Goal: Task Accomplishment & Management: Use online tool/utility

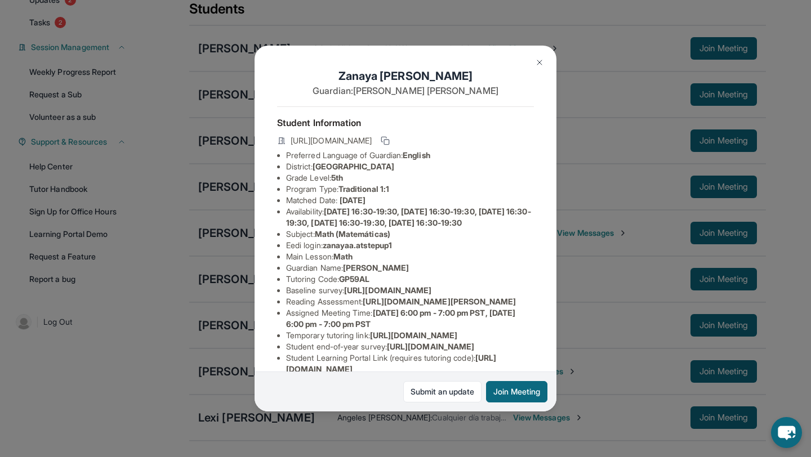
scroll to position [186, 0]
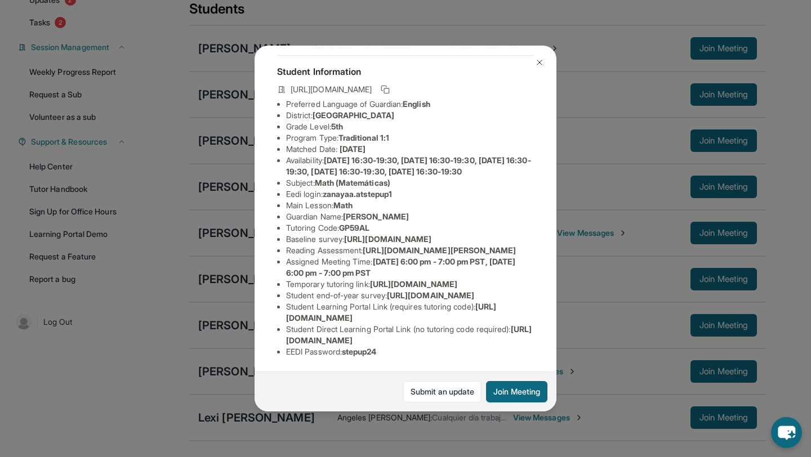
click at [609, 176] on div "[PERSON_NAME] Guardian: [PERSON_NAME] Student Information [URL][DOMAIN_NAME] Pr…" at bounding box center [405, 228] width 811 height 457
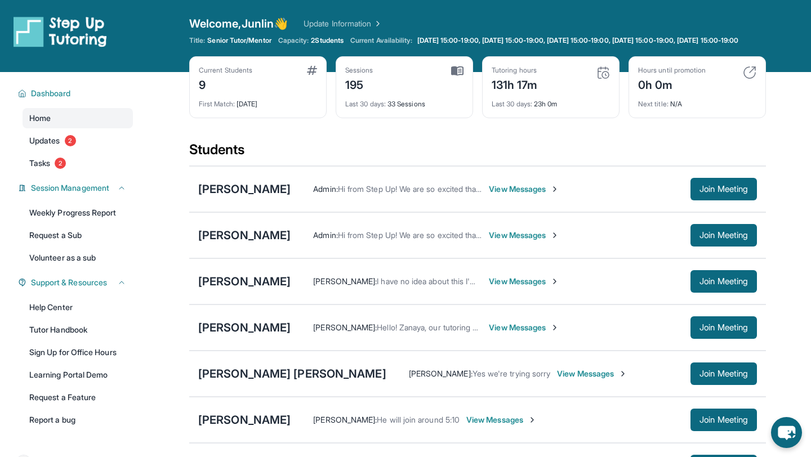
scroll to position [226, 0]
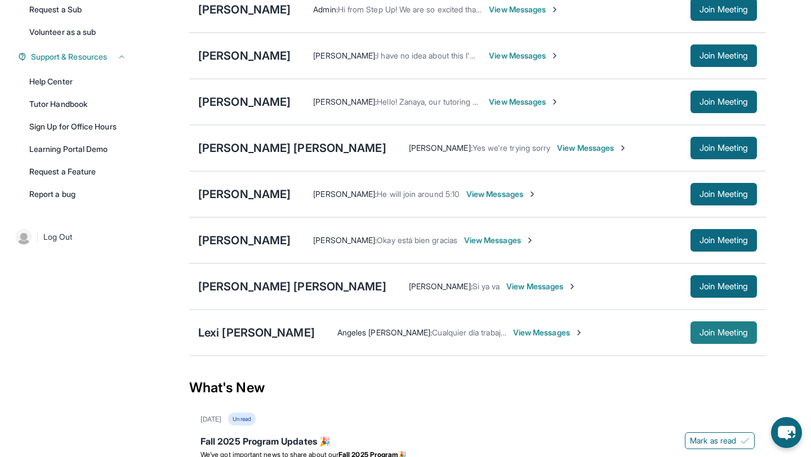
click at [725, 336] on span "Join Meeting" at bounding box center [723, 332] width 48 height 7
click at [256, 340] on div "Lexi [PERSON_NAME]" at bounding box center [256, 333] width 117 height 16
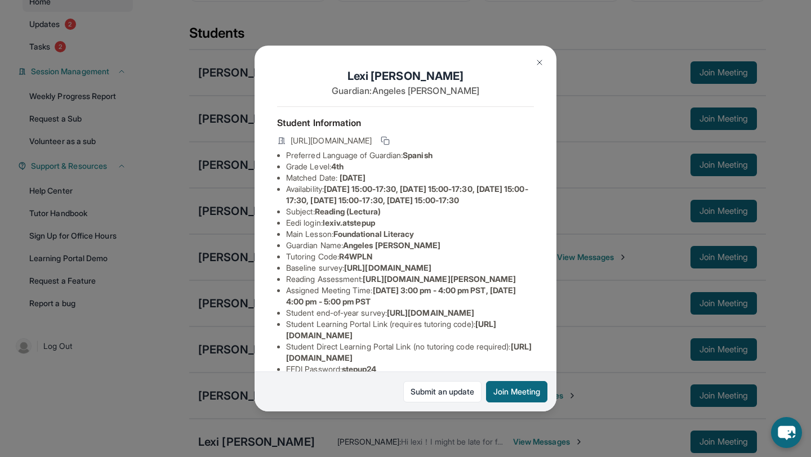
scroll to position [115, 0]
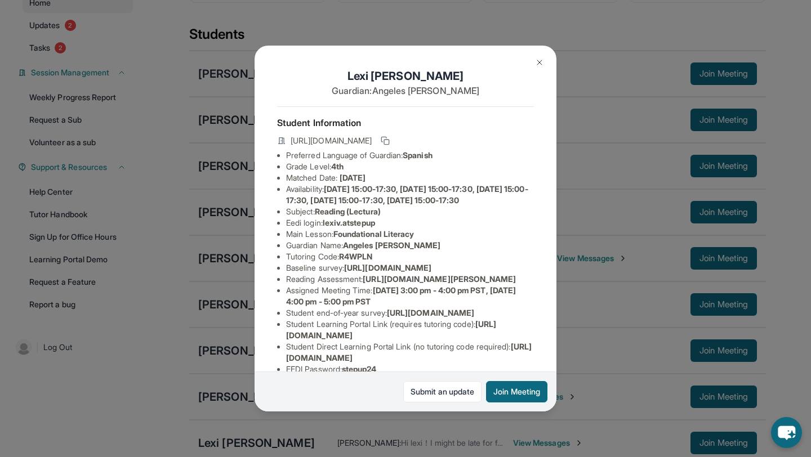
click at [625, 213] on div "Lexi [PERSON_NAME] Guardian: Angeles [PERSON_NAME] Student Information [URL][DO…" at bounding box center [405, 228] width 811 height 457
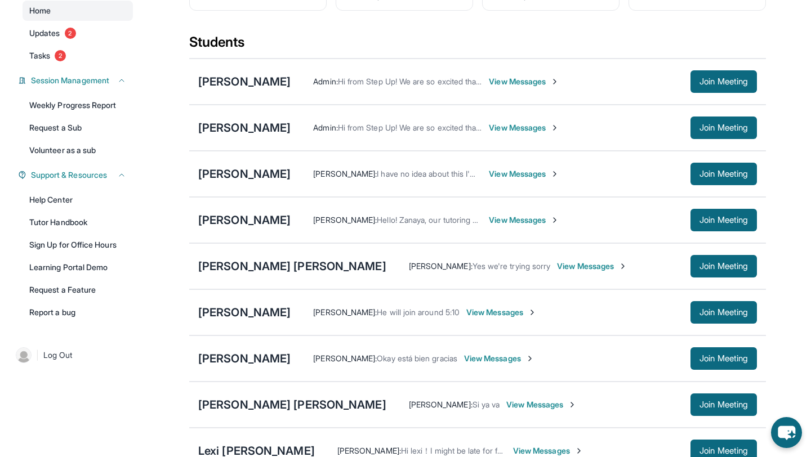
scroll to position [107, 0]
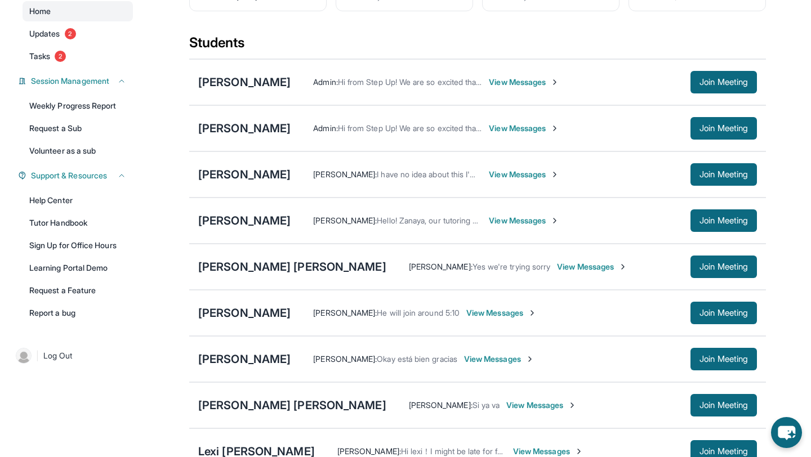
click at [266, 100] on div "[PERSON_NAME] Admin : Hi from Step Up! We are so excited that you are matched w…" at bounding box center [477, 82] width 577 height 46
click at [262, 90] on div "[PERSON_NAME]" at bounding box center [244, 82] width 92 height 16
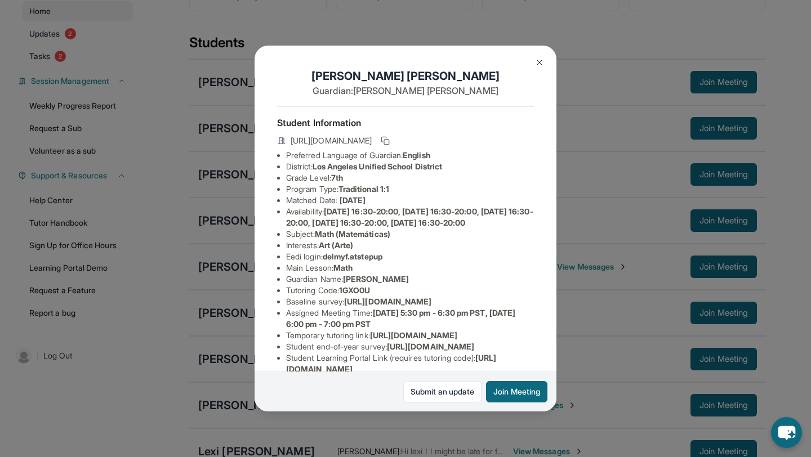
click at [542, 61] on img at bounding box center [539, 62] width 9 height 9
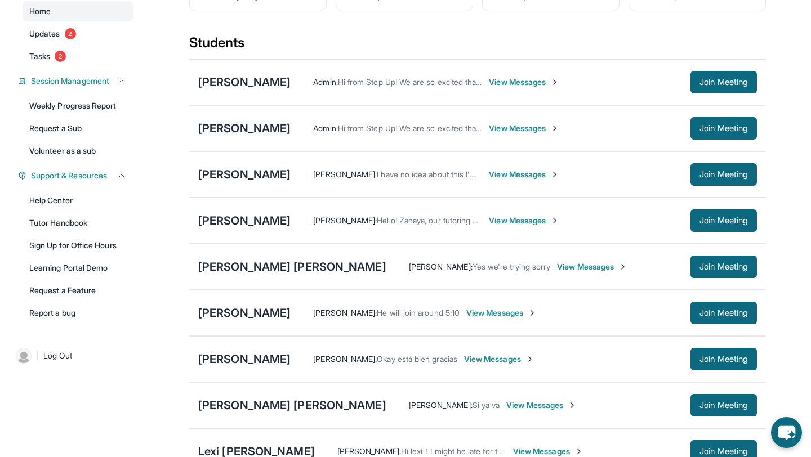
click at [262, 136] on div "[PERSON_NAME]" at bounding box center [244, 129] width 92 height 16
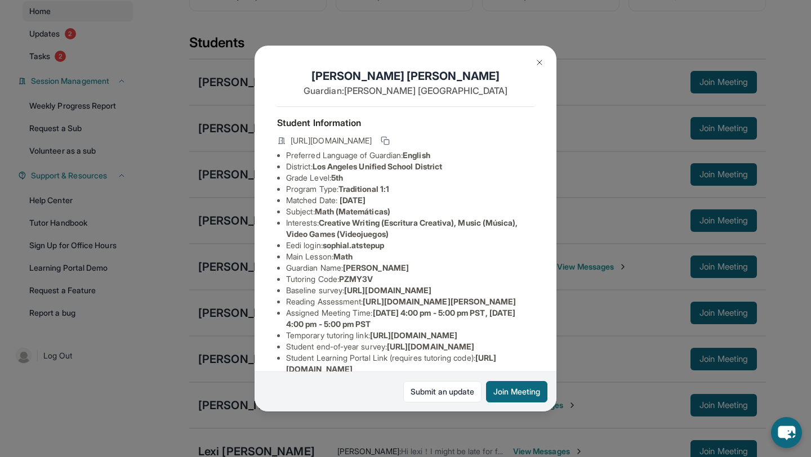
click at [538, 69] on button at bounding box center [539, 62] width 23 height 23
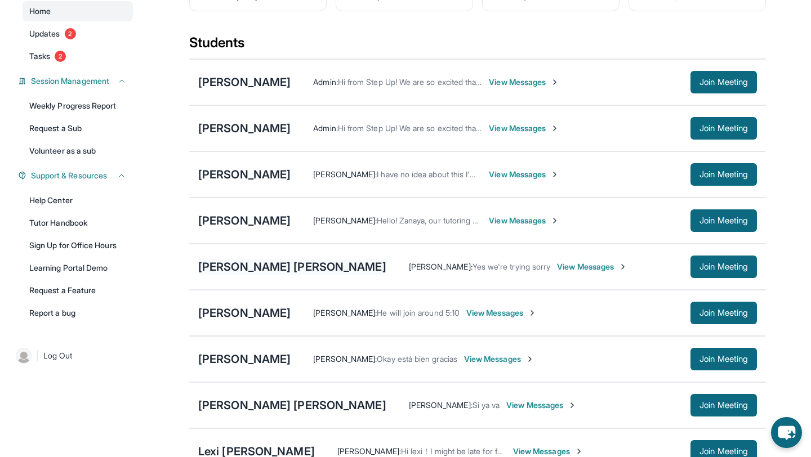
click at [260, 275] on div "[PERSON_NAME] [PERSON_NAME]" at bounding box center [292, 267] width 188 height 16
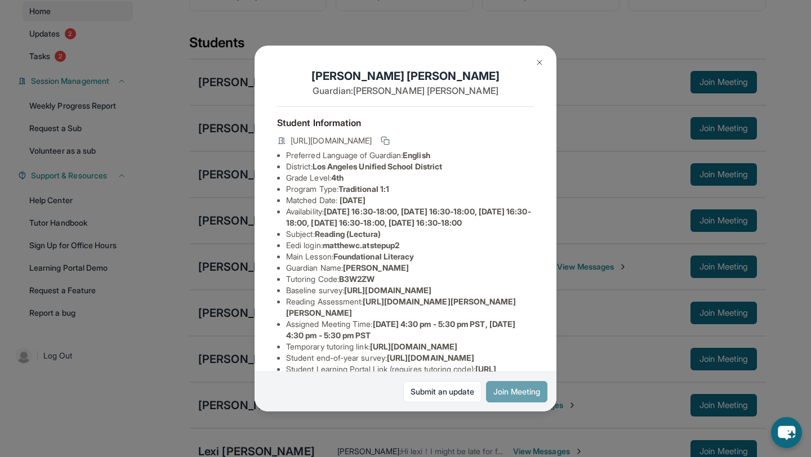
click at [497, 391] on button "Join Meeting" at bounding box center [516, 391] width 61 height 21
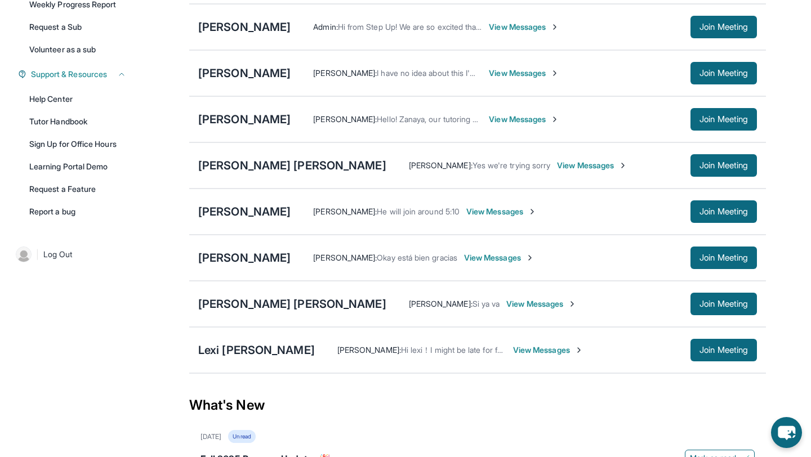
scroll to position [225, 0]
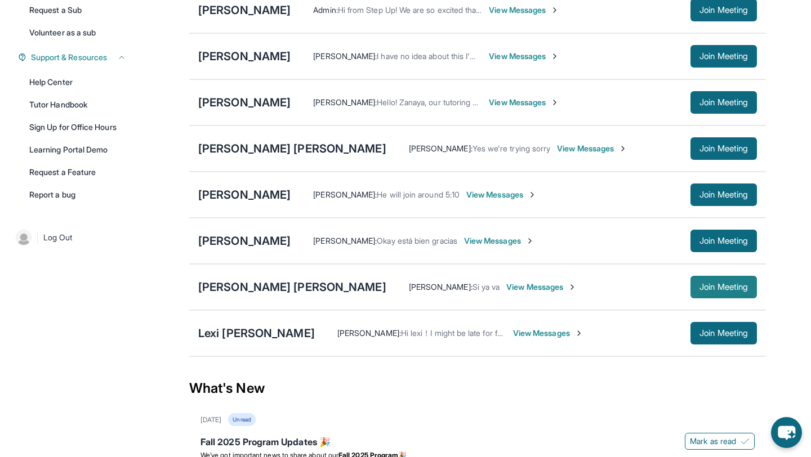
click at [721, 291] on span "Join Meeting" at bounding box center [723, 287] width 48 height 7
click at [745, 335] on button "Join Meeting" at bounding box center [723, 333] width 66 height 23
click at [702, 291] on span "Join Meeting" at bounding box center [723, 287] width 48 height 7
click at [708, 345] on button "Join Meeting" at bounding box center [723, 333] width 66 height 23
